Goal: Find specific page/section: Find specific page/section

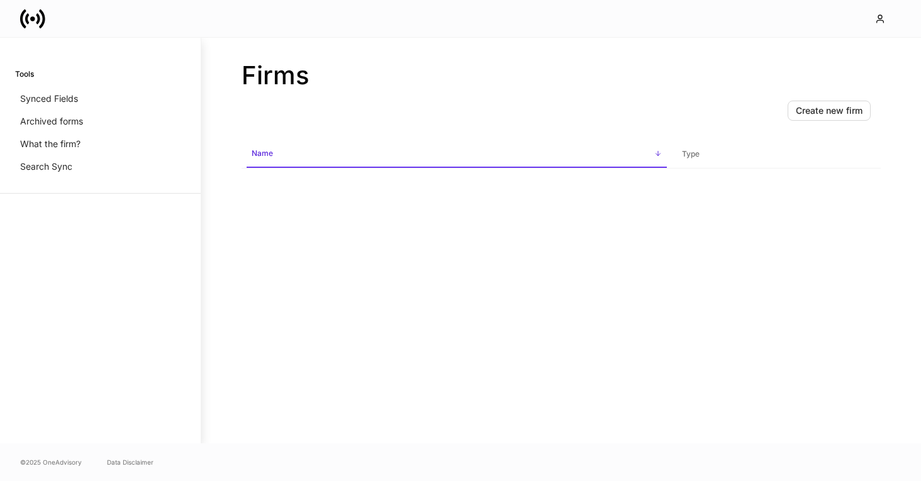
click at [653, 157] on span "Name sorted ascending" at bounding box center [457, 154] width 420 height 27
click at [885, 18] on div "button" at bounding box center [882, 19] width 15 height 10
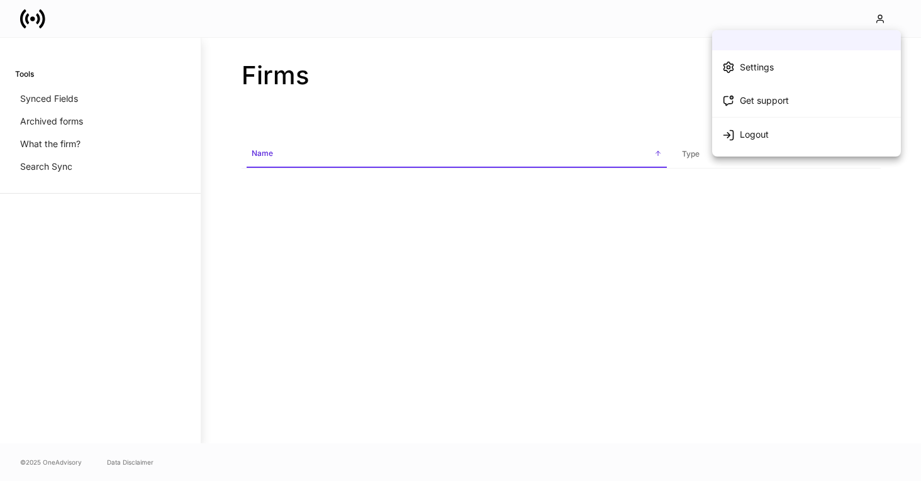
click at [780, 313] on div at bounding box center [460, 240] width 921 height 481
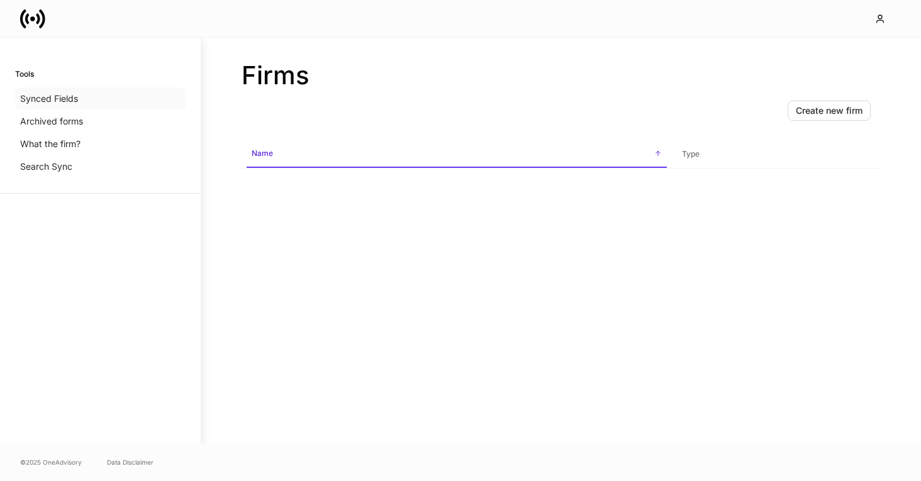
click at [79, 96] on div "Synced Fields" at bounding box center [100, 98] width 170 height 23
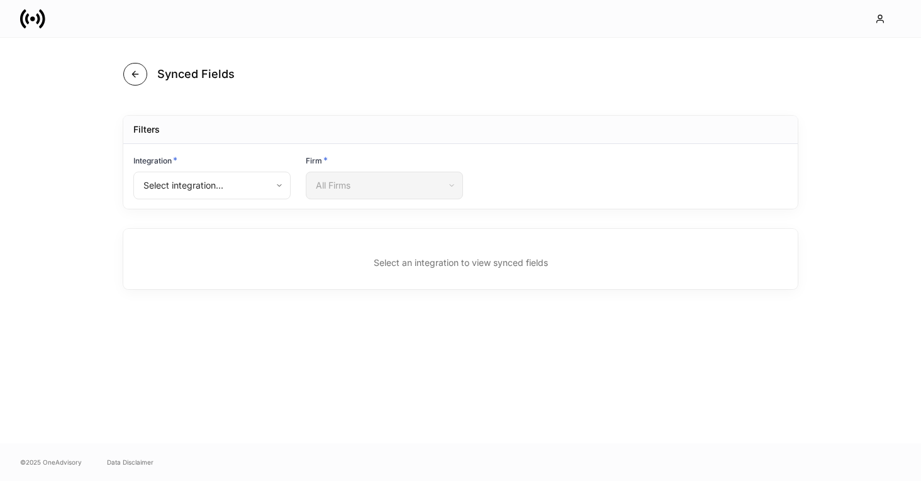
click at [133, 77] on icon "button" at bounding box center [135, 74] width 10 height 10
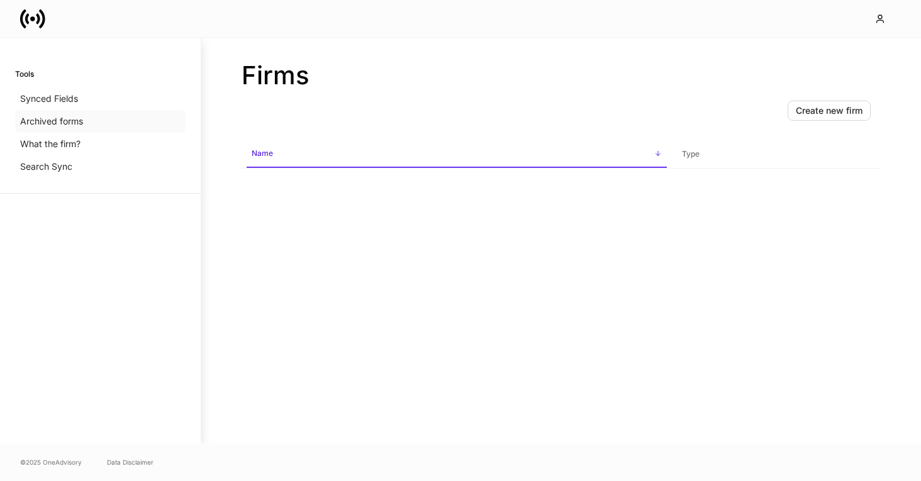
click at [75, 117] on p "Archived forms" at bounding box center [51, 121] width 63 height 13
